Goal: Transaction & Acquisition: Subscribe to service/newsletter

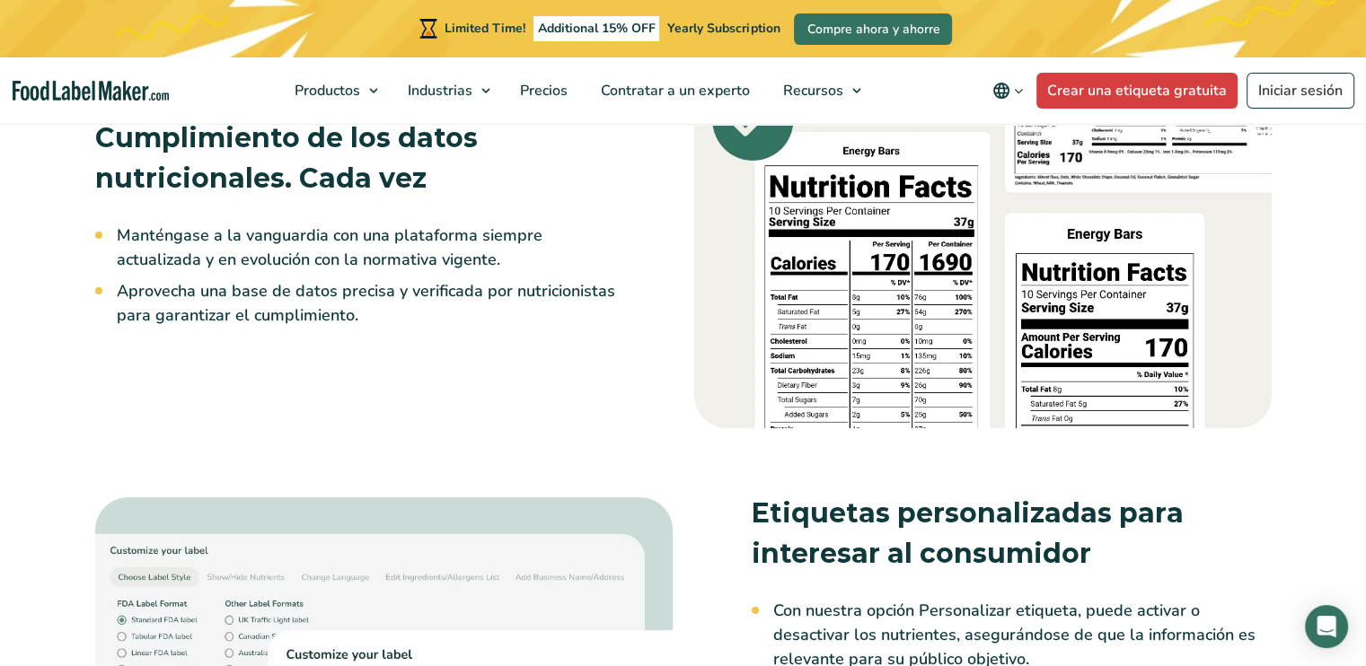
scroll to position [2424, 0]
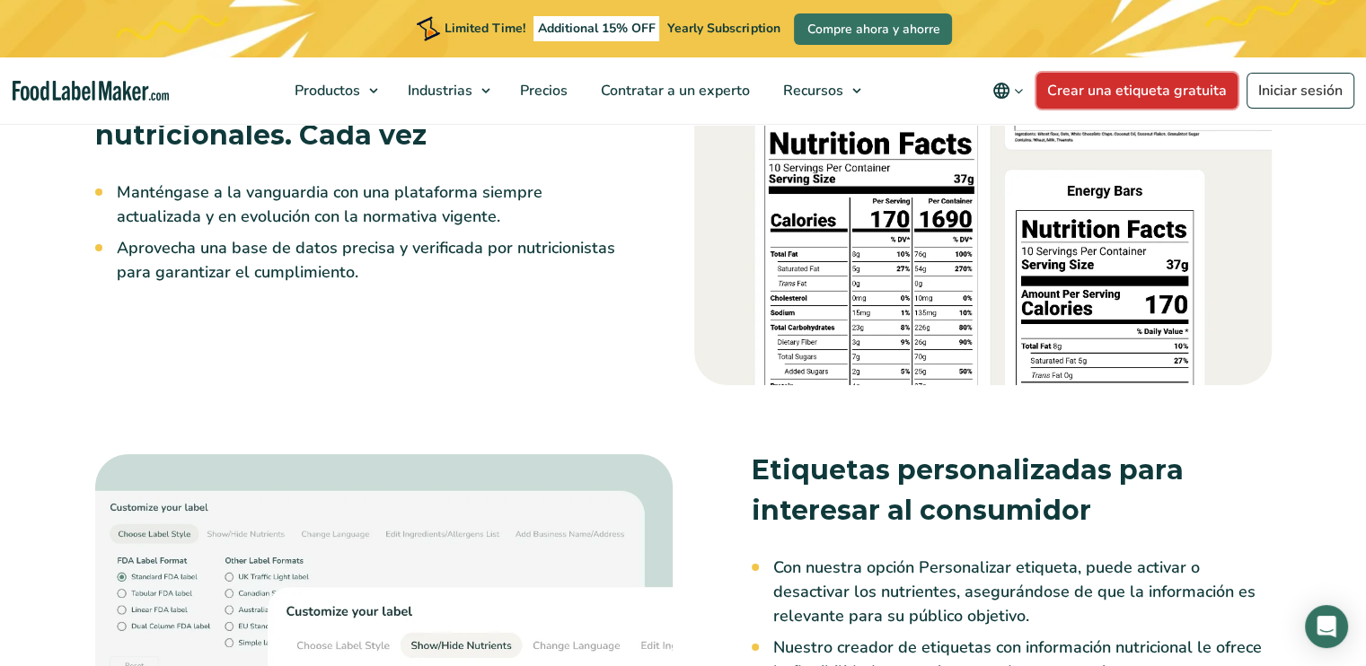
click at [1136, 88] on link "Crear una etiqueta gratuita" at bounding box center [1136, 91] width 201 height 36
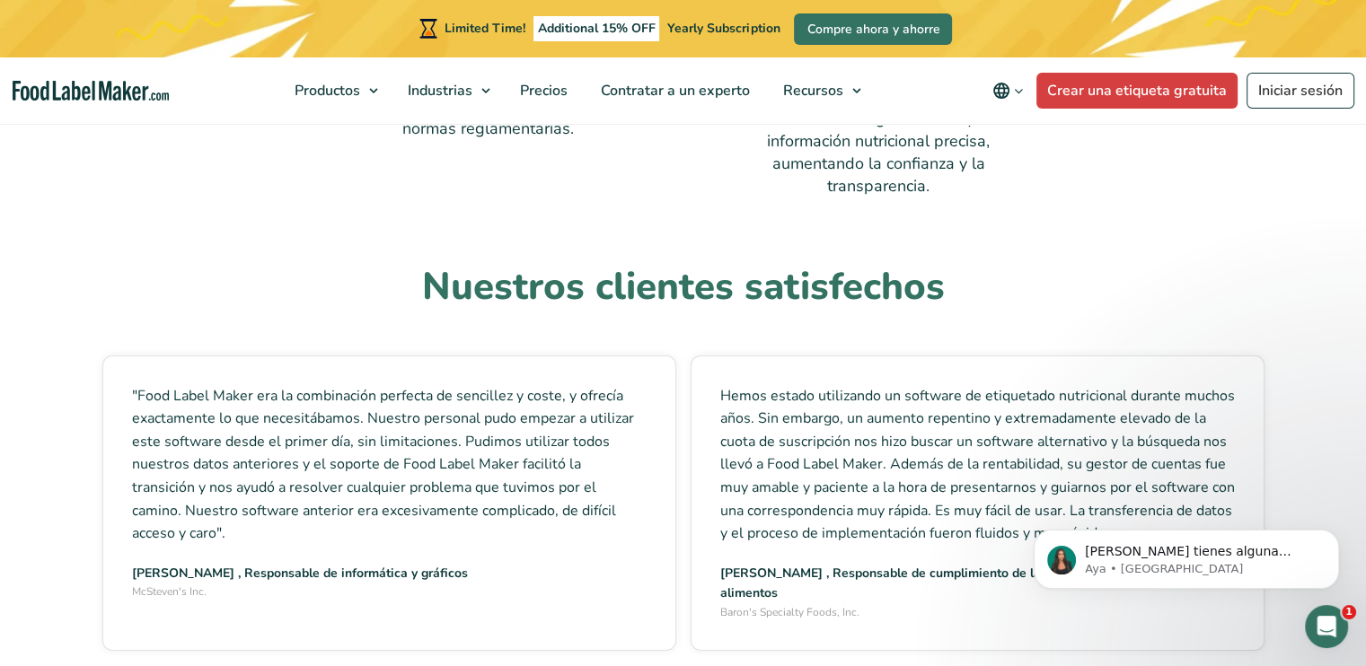
scroll to position [6555, 0]
